Goal: Information Seeking & Learning: Learn about a topic

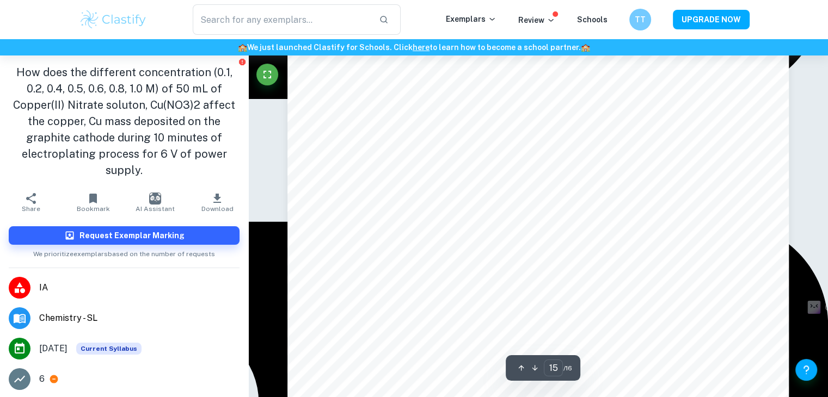
scroll to position [10606, 0]
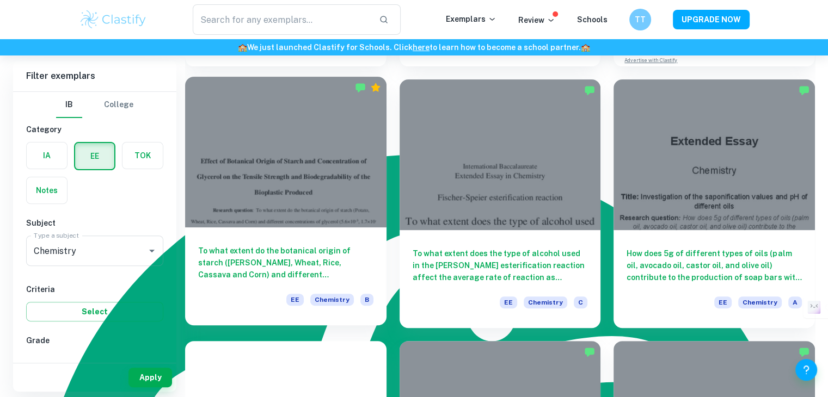
scroll to position [327, 0]
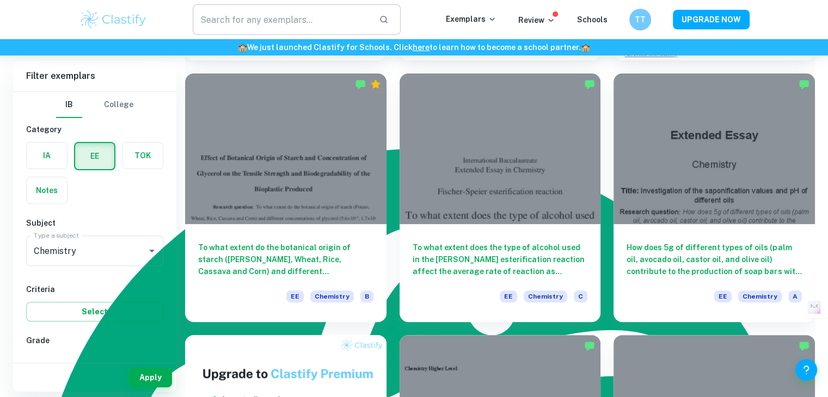
click at [335, 18] on input "text" at bounding box center [282, 19] width 178 height 30
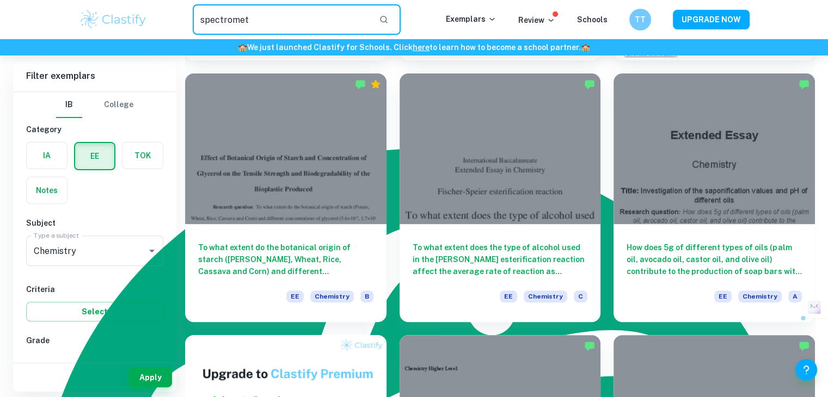
drag, startPoint x: 359, startPoint y: 9, endPoint x: 224, endPoint y: 23, distance: 135.3
click at [224, 23] on input "spectromet" at bounding box center [282, 19] width 178 height 30
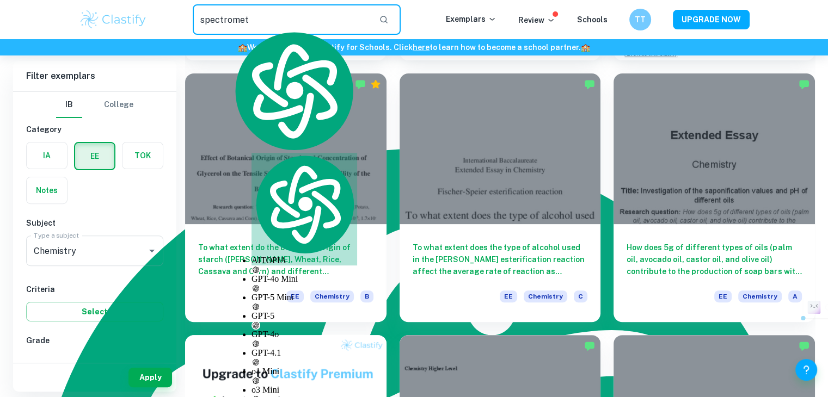
click at [295, 14] on input "spectromet" at bounding box center [282, 19] width 178 height 30
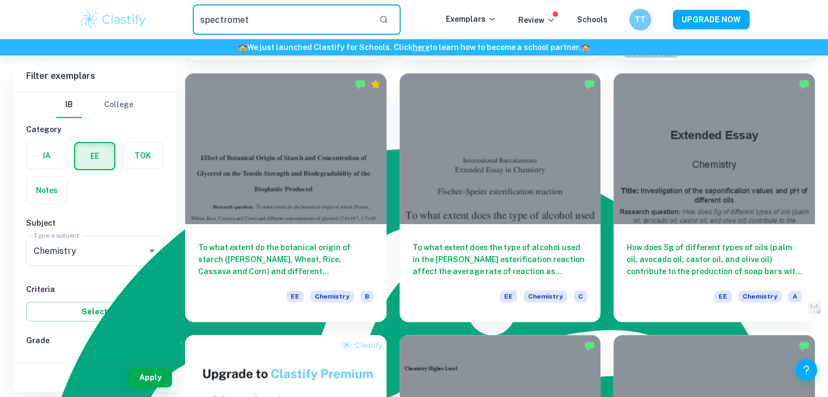
drag, startPoint x: 283, startPoint y: 20, endPoint x: 155, endPoint y: 26, distance: 128.1
click at [155, 26] on div "spectromet ​" at bounding box center [297, 19] width 298 height 30
paste input "photometry"
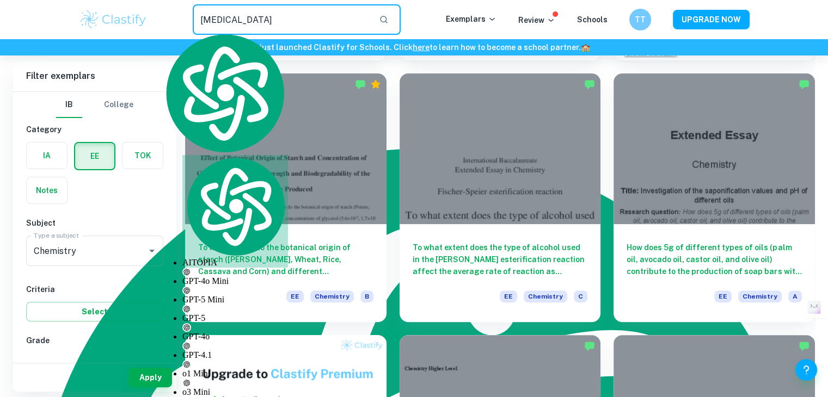
type input "spectrophotometry"
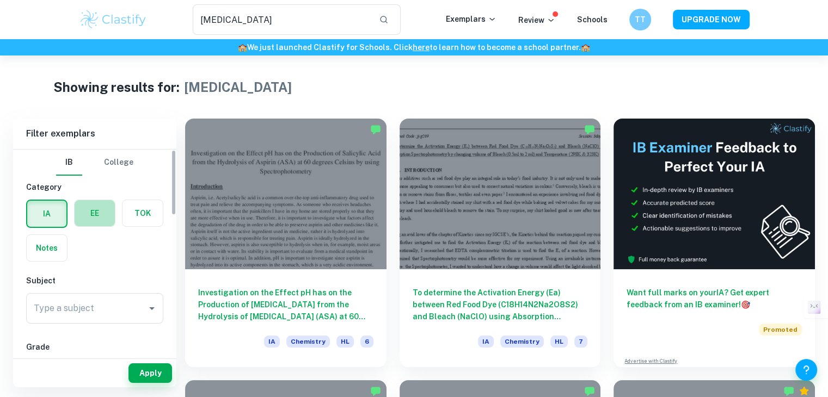
click at [93, 214] on label "button" at bounding box center [95, 213] width 40 height 26
click at [0, 0] on input "radio" at bounding box center [0, 0] width 0 height 0
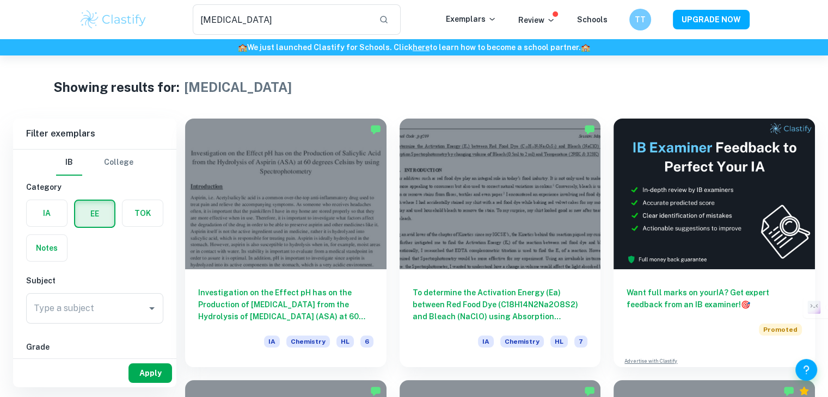
click at [160, 373] on button "Apply" at bounding box center [151, 374] width 44 height 20
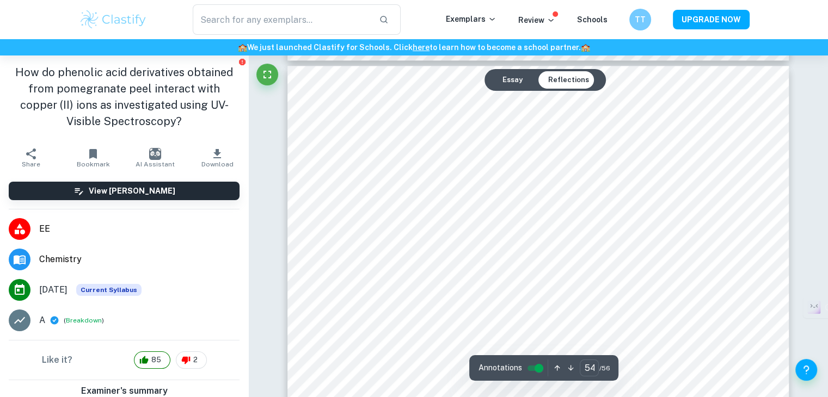
scroll to position [38711, 0]
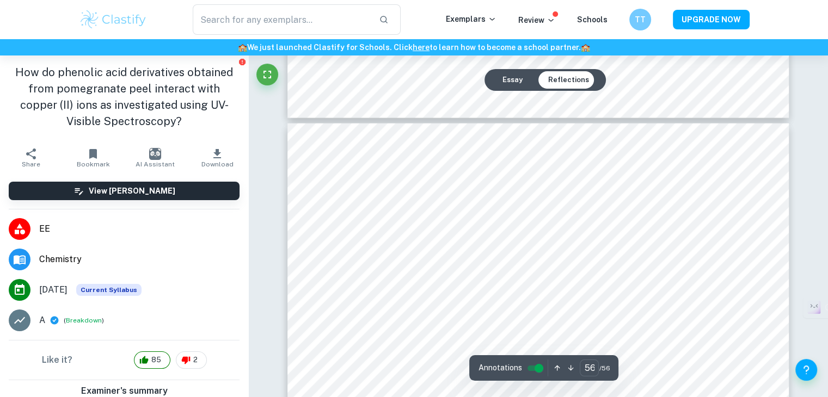
type input "55"
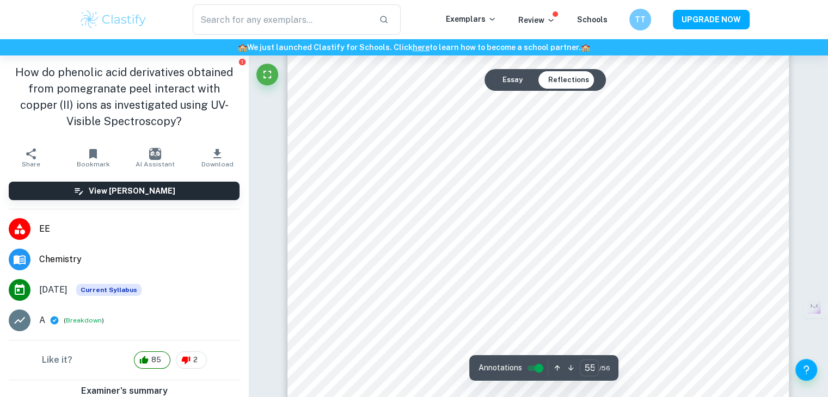
scroll to position [39783, 0]
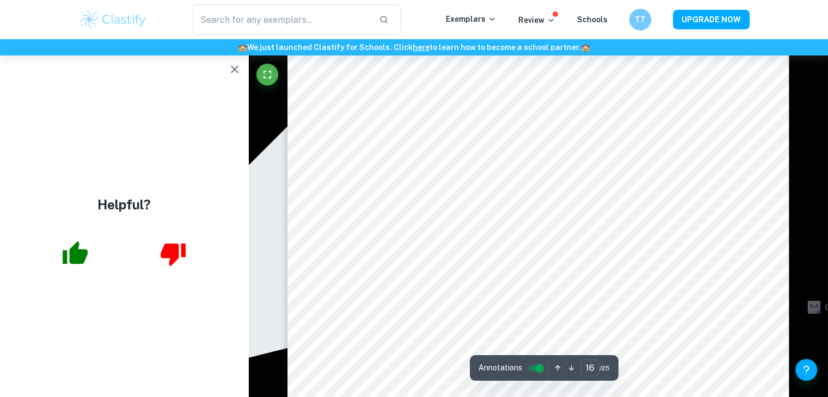
scroll to position [10175, 0]
click at [229, 70] on icon "button" at bounding box center [234, 69] width 13 height 13
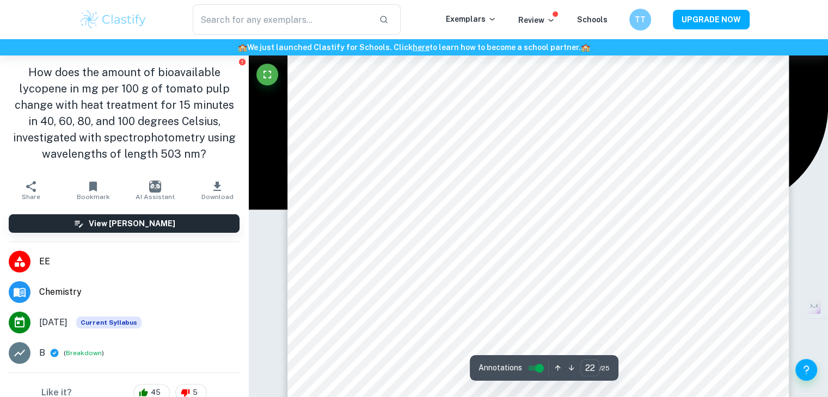
scroll to position [14433, 0]
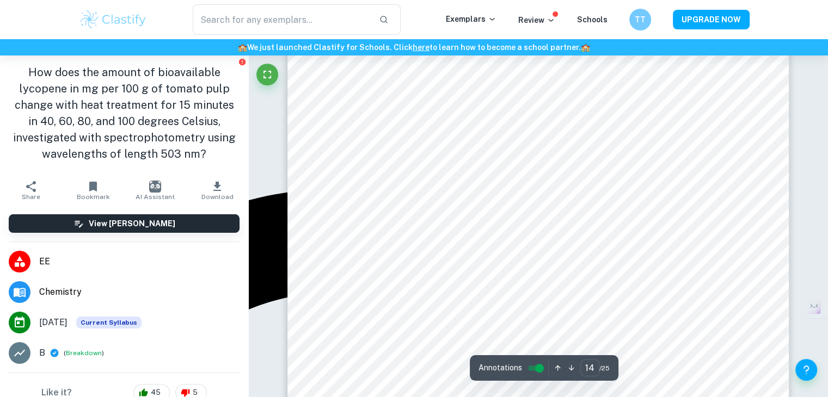
type input "13"
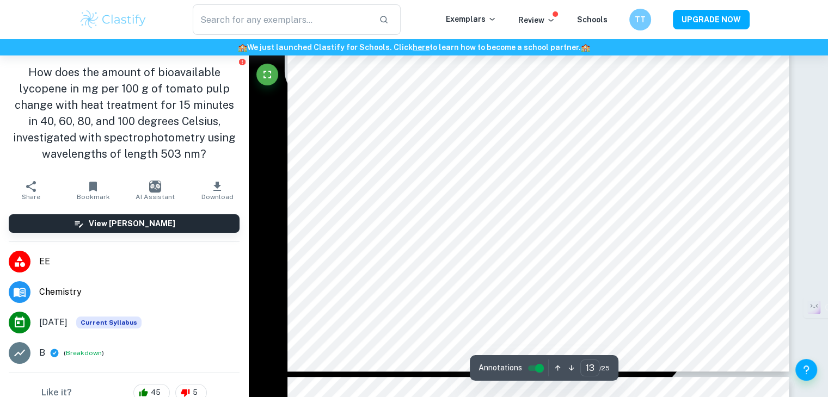
scroll to position [8441, 0]
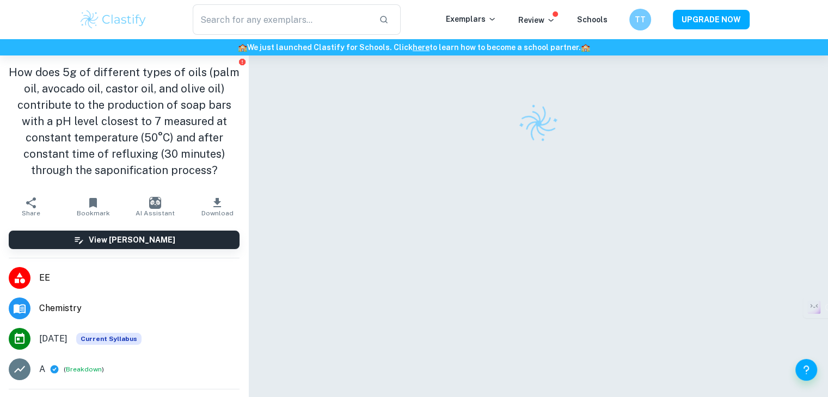
scroll to position [944, 0]
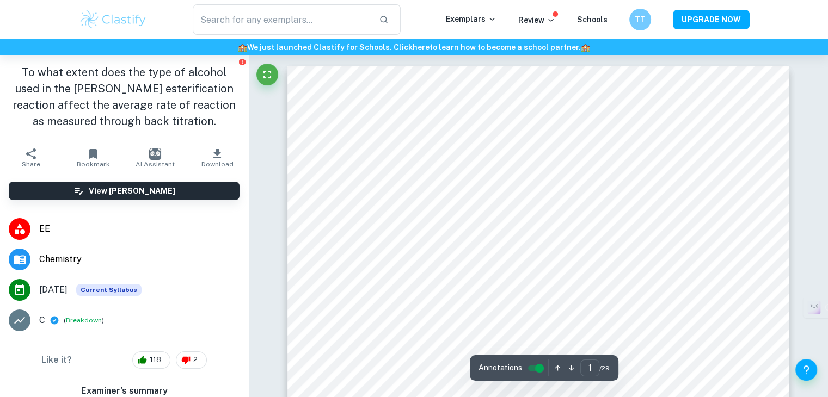
scroll to position [944, 0]
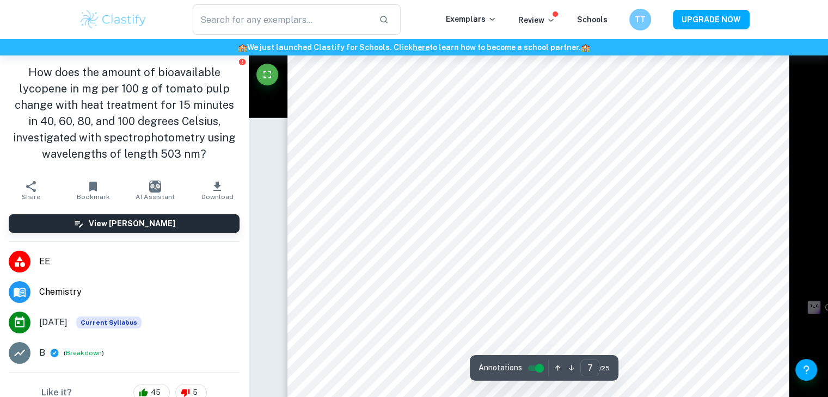
scroll to position [4144, 0]
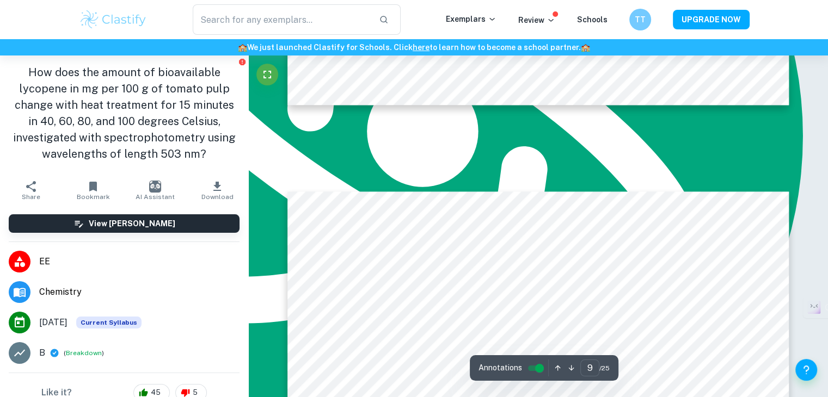
type input "8"
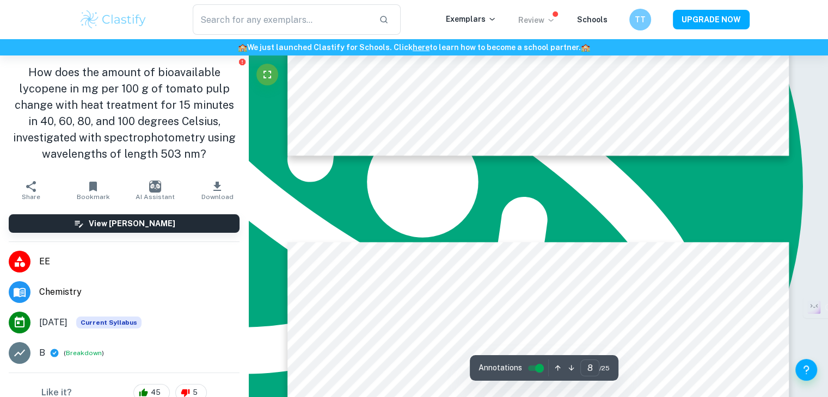
scroll to position [5288, 0]
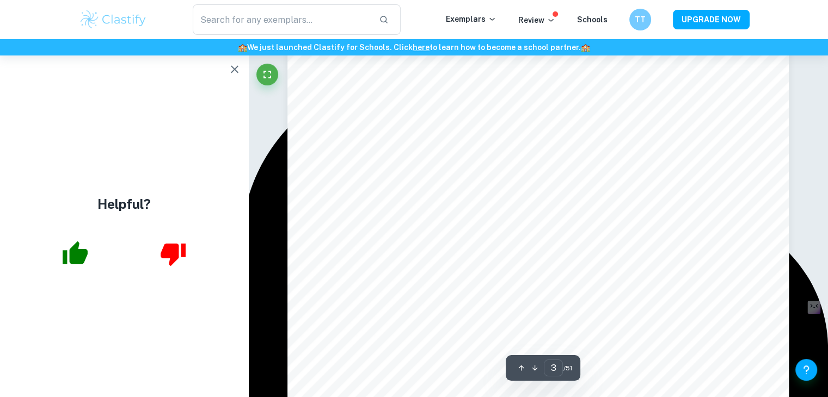
scroll to position [1525, 0]
click at [237, 71] on icon "button" at bounding box center [234, 69] width 13 height 13
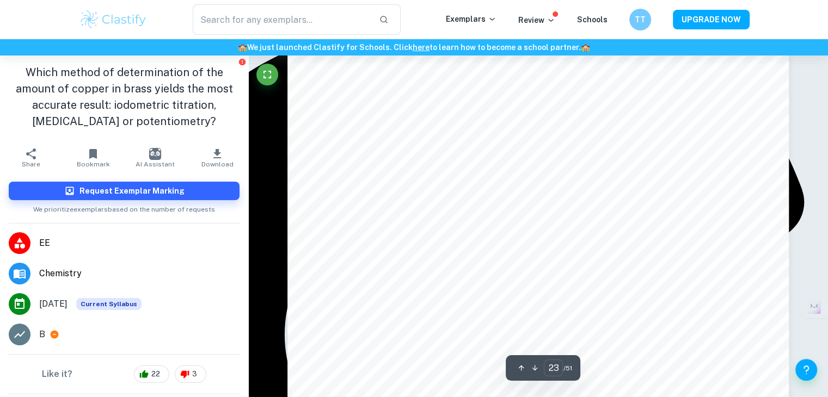
scroll to position [14834, 0]
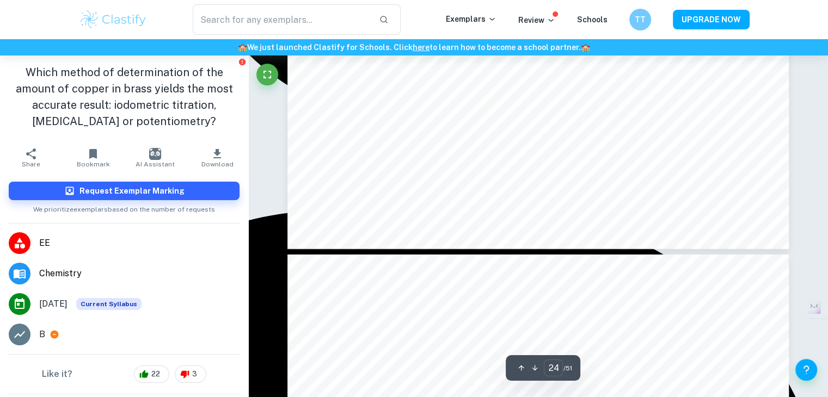
type input "25"
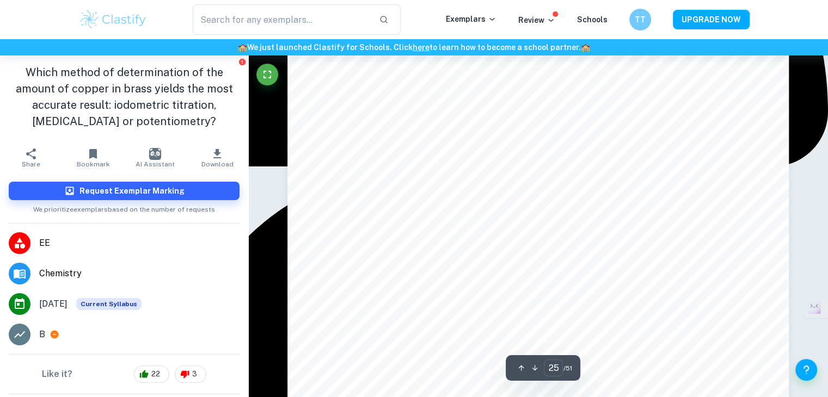
scroll to position [16481, 0]
